Goal: Task Accomplishment & Management: Complete application form

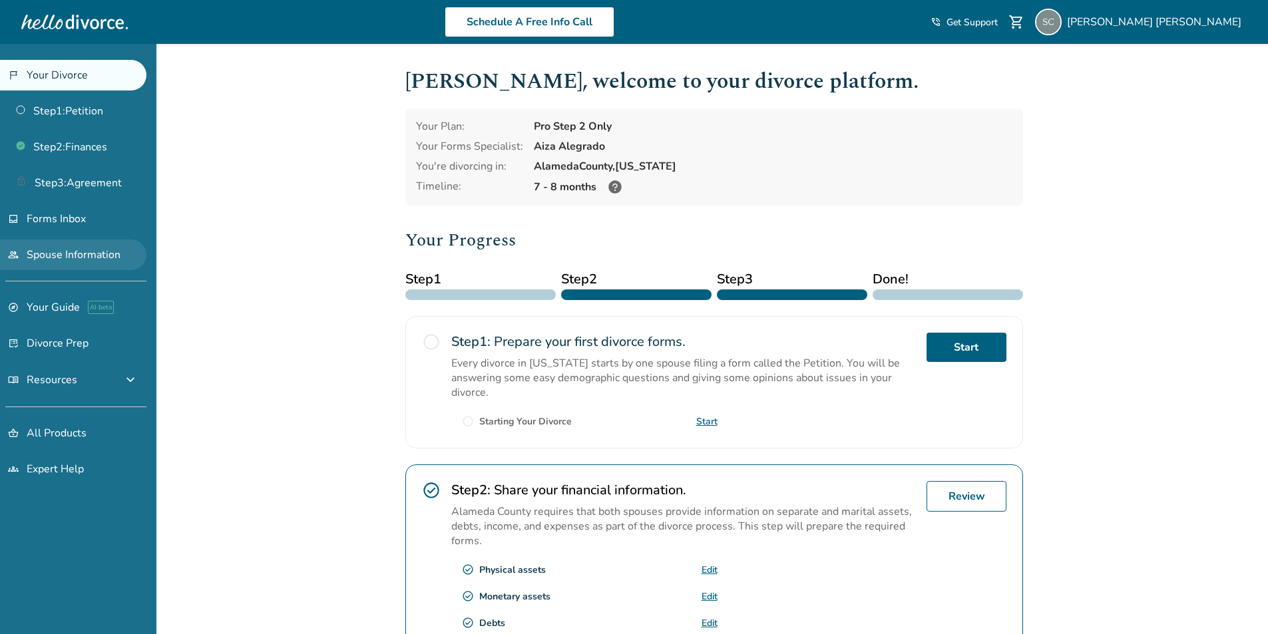
click at [81, 252] on link "people Spouse Information" at bounding box center [73, 255] width 146 height 31
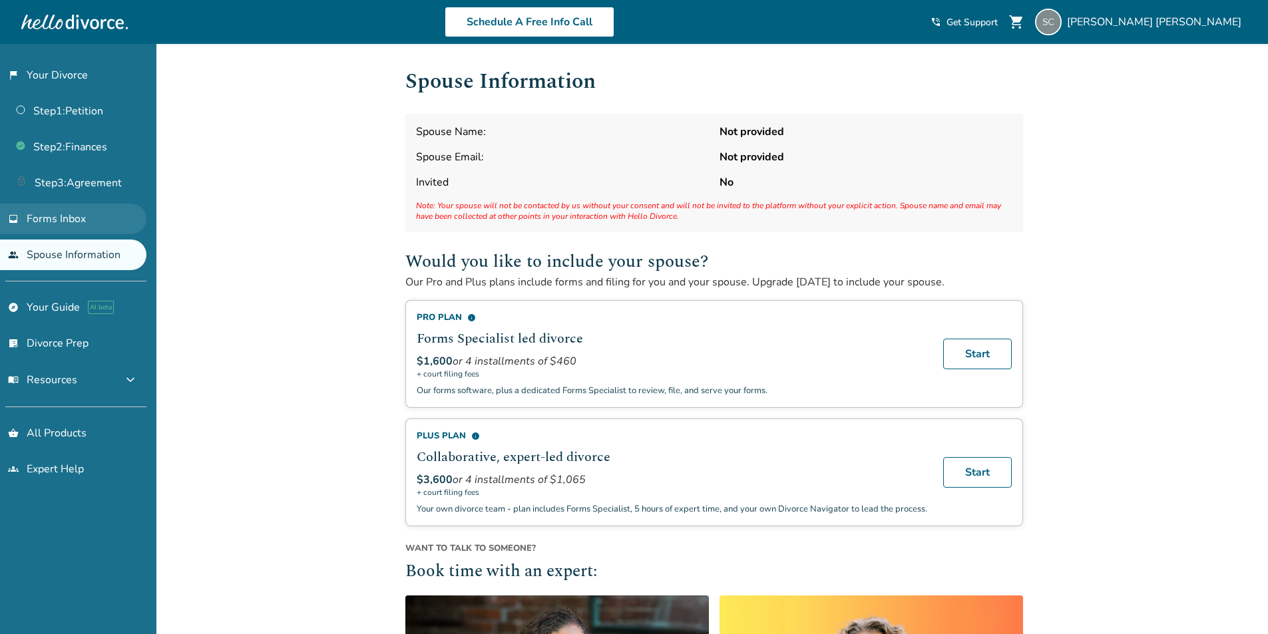
click at [76, 220] on span "Forms Inbox" at bounding box center [56, 219] width 59 height 15
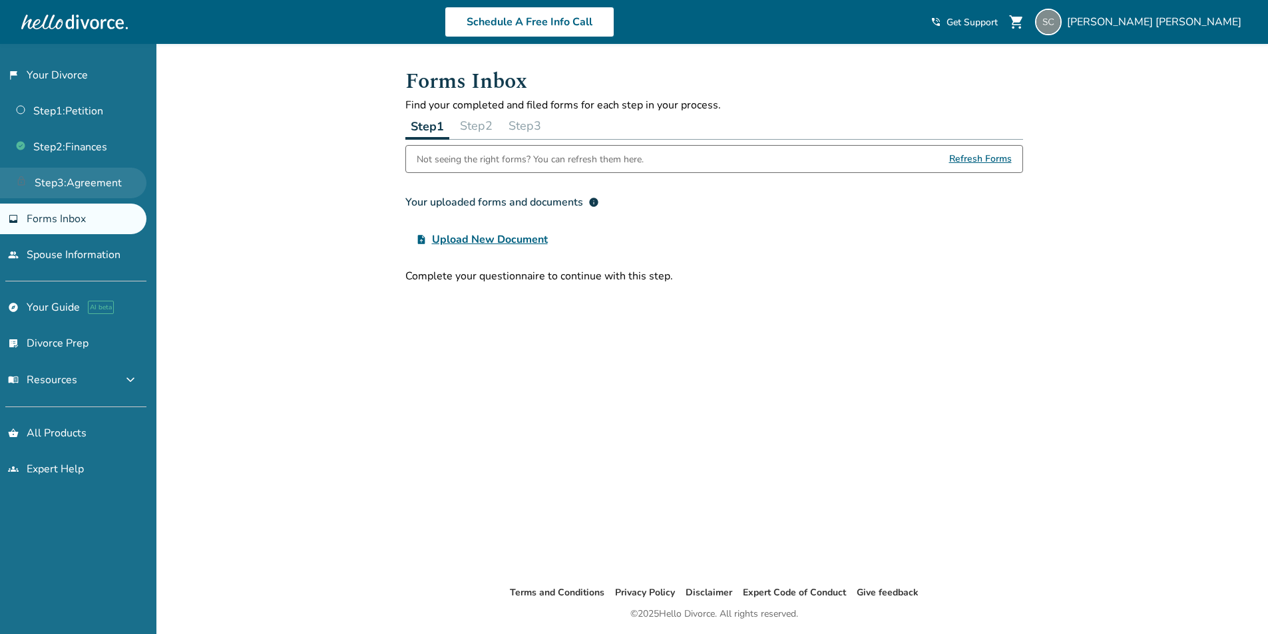
click at [84, 183] on link "Step 3 : Agreement" at bounding box center [73, 183] width 146 height 31
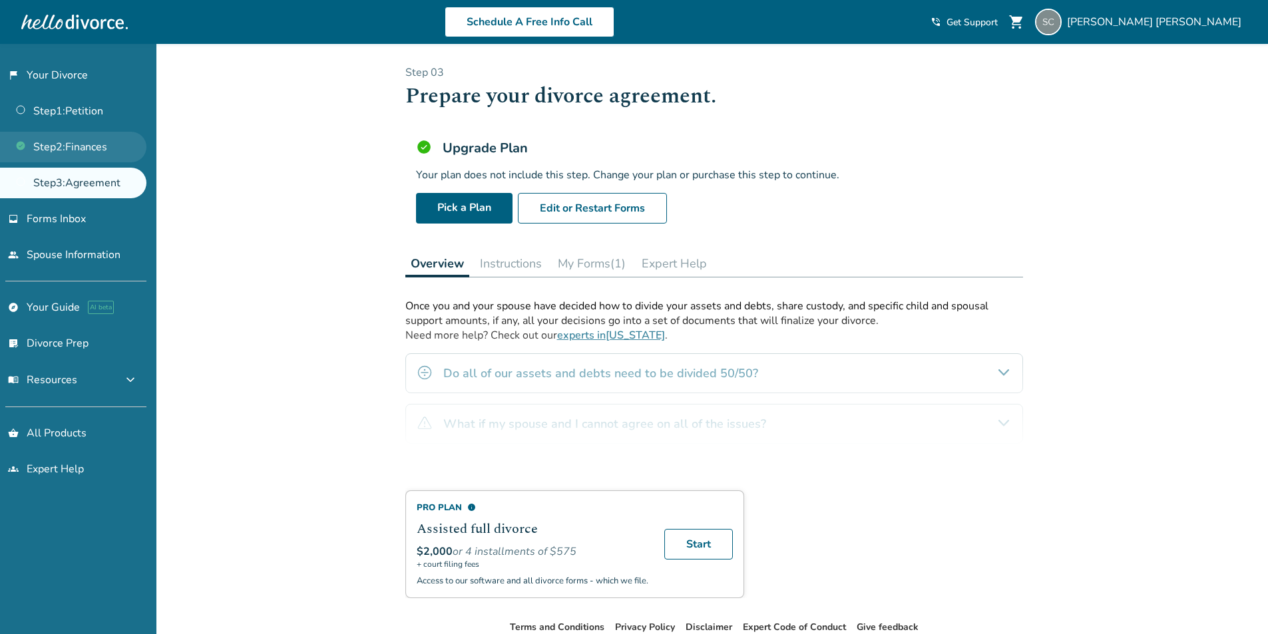
click at [85, 145] on link "Step 2 : Finances" at bounding box center [73, 147] width 146 height 31
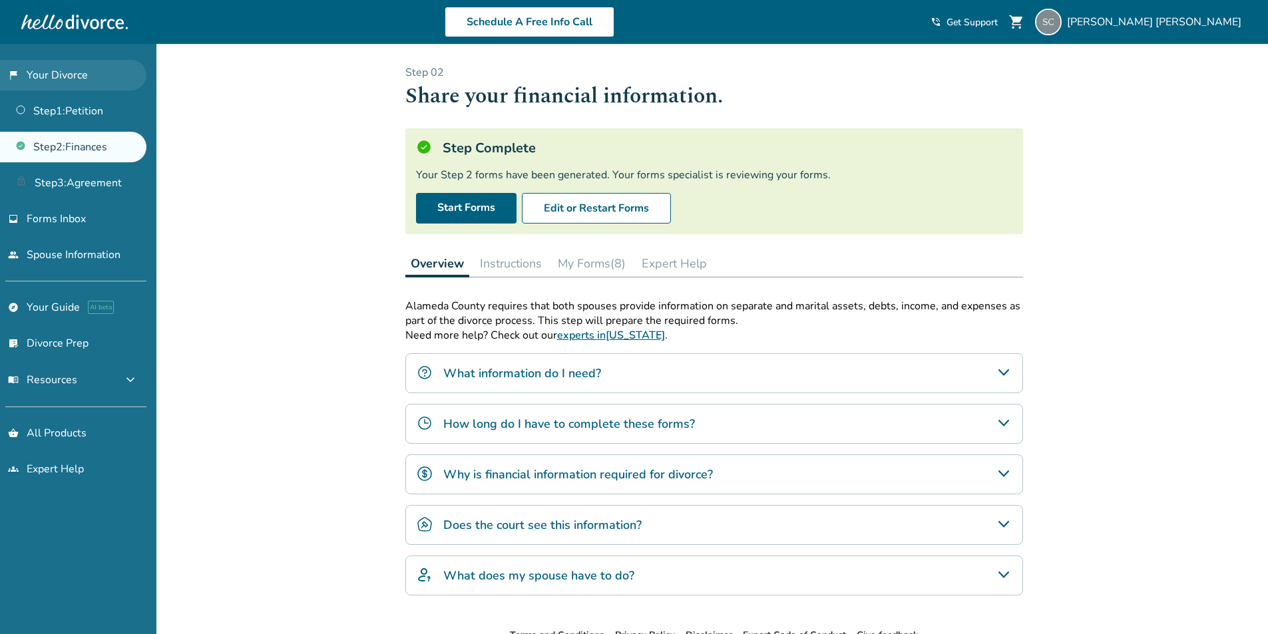
click at [62, 78] on link "flag_2 Your Divorce" at bounding box center [73, 75] width 146 height 31
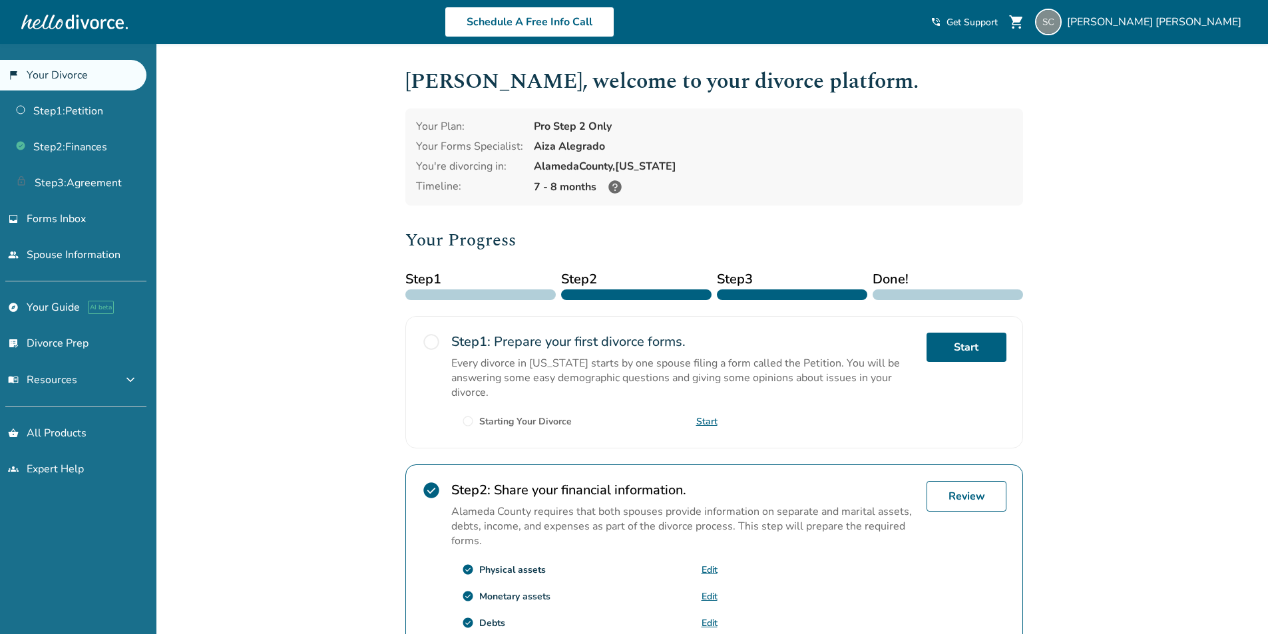
click at [613, 183] on icon at bounding box center [614, 186] width 13 height 13
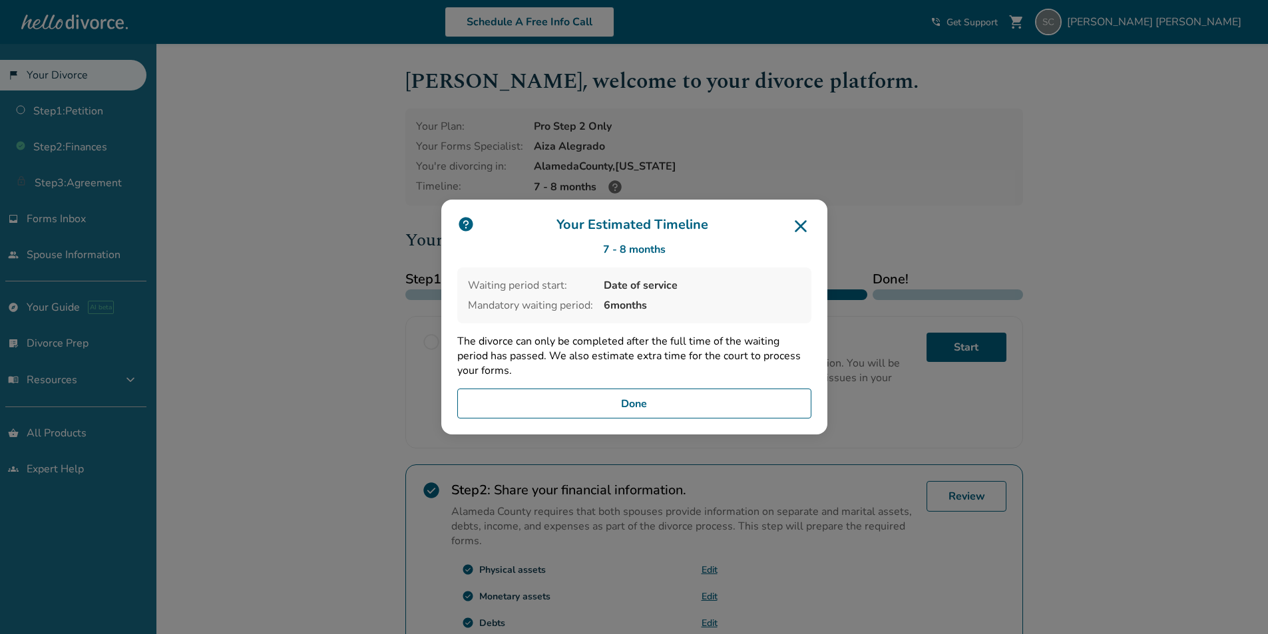
click at [806, 225] on icon at bounding box center [801, 226] width 12 height 12
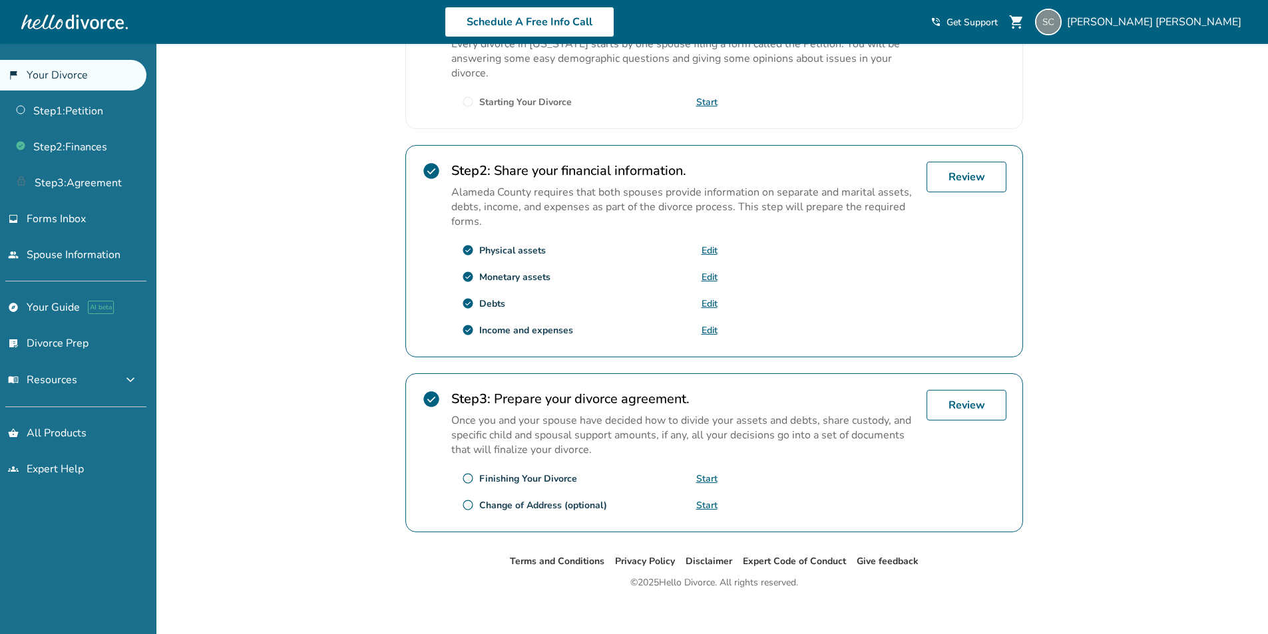
scroll to position [332, 0]
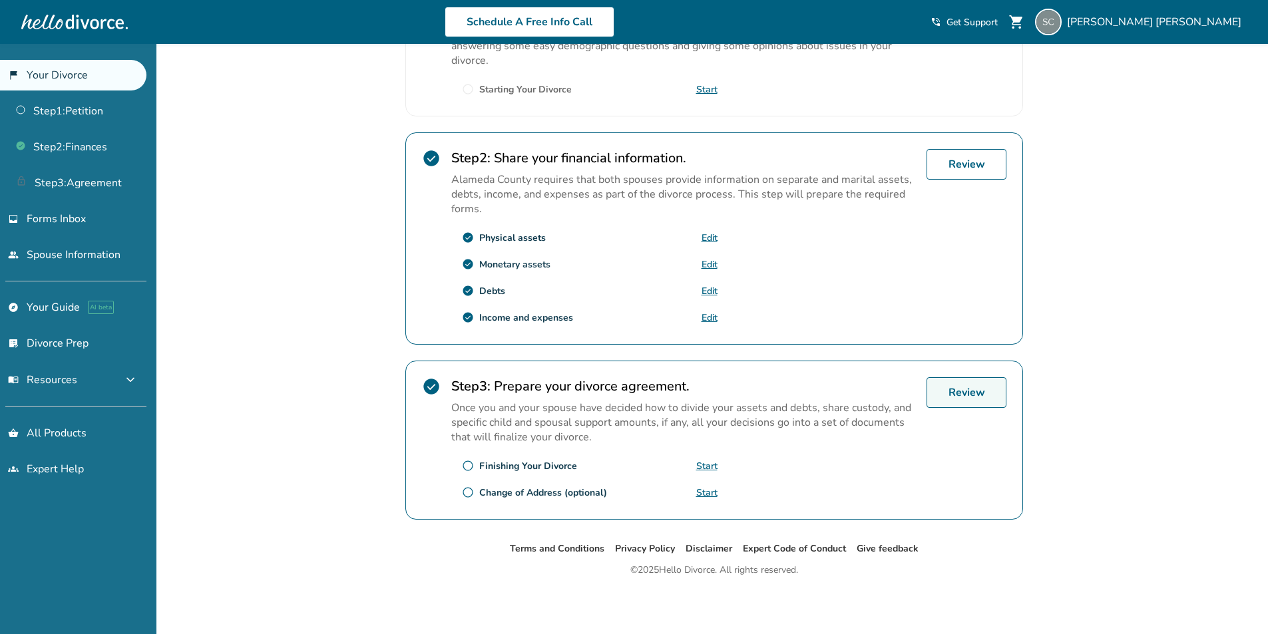
click at [973, 395] on link "Review" at bounding box center [966, 392] width 80 height 31
